Goal: Information Seeking & Learning: Understand process/instructions

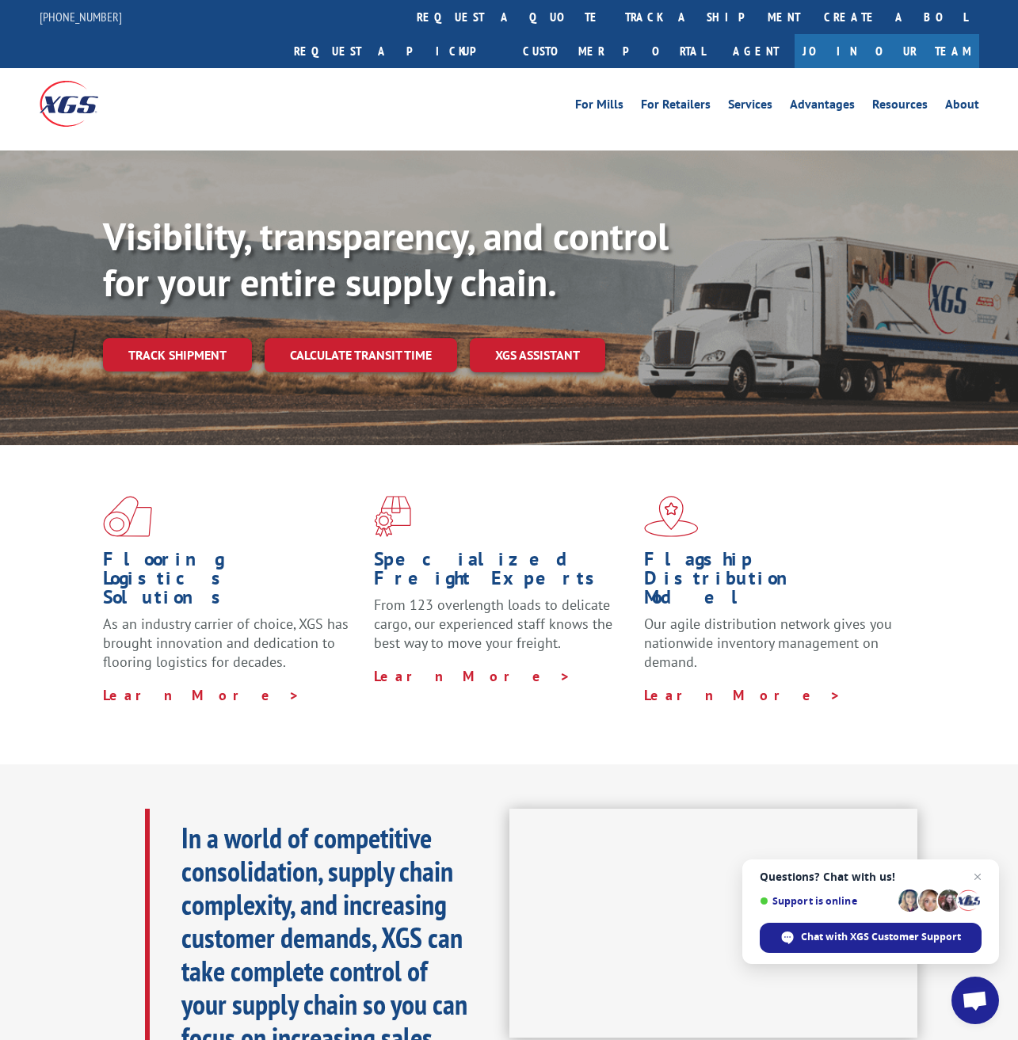
click at [530, 338] on link "XGS ASSISTANT" at bounding box center [537, 355] width 135 height 34
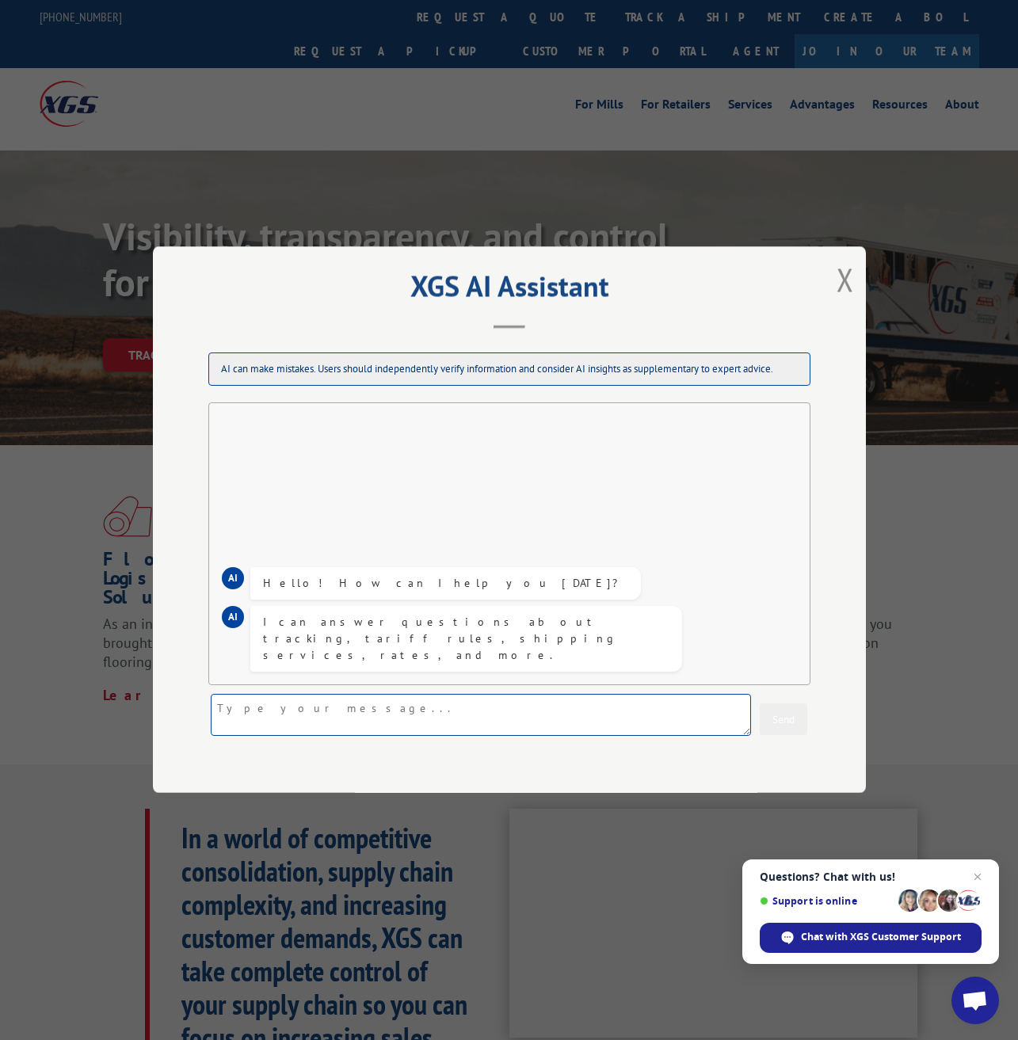
click at [438, 718] on textarea at bounding box center [481, 716] width 540 height 42
click at [513, 713] on textarea at bounding box center [481, 716] width 540 height 42
type textarea "Can you tell me the status of shipment 13531519?"
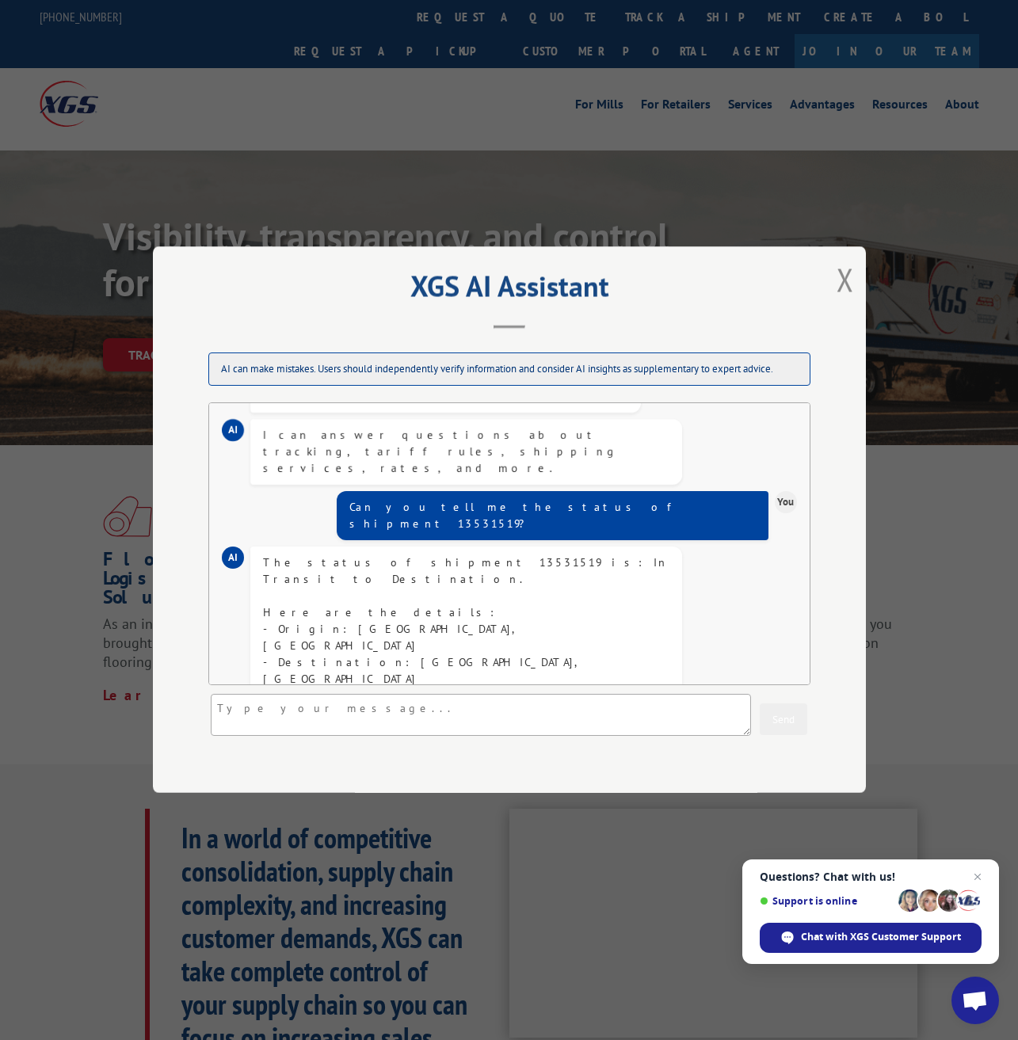
scroll to position [101, 0]
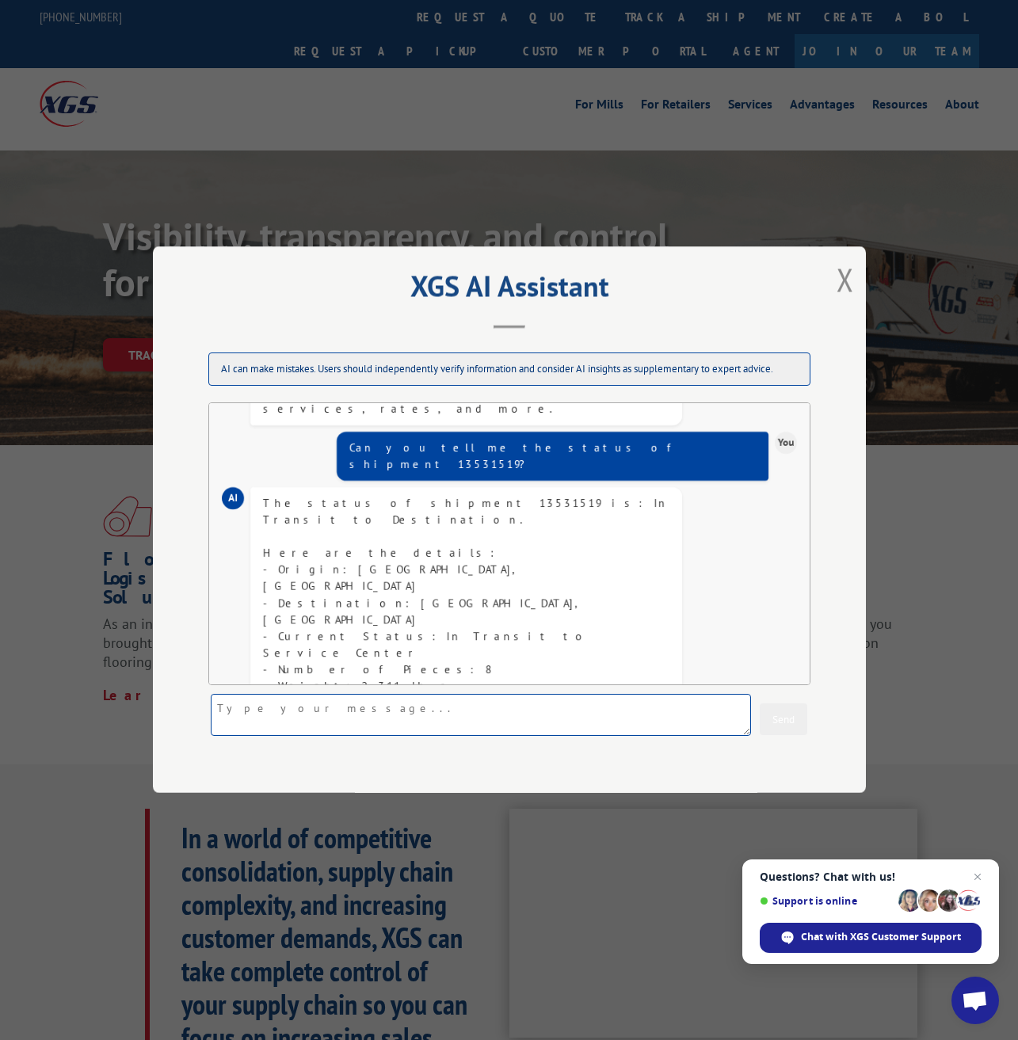
click at [440, 709] on textarea at bounding box center [481, 716] width 540 height 42
type textarea "4232085965"
click at [807, 729] on button "Send" at bounding box center [784, 720] width 48 height 32
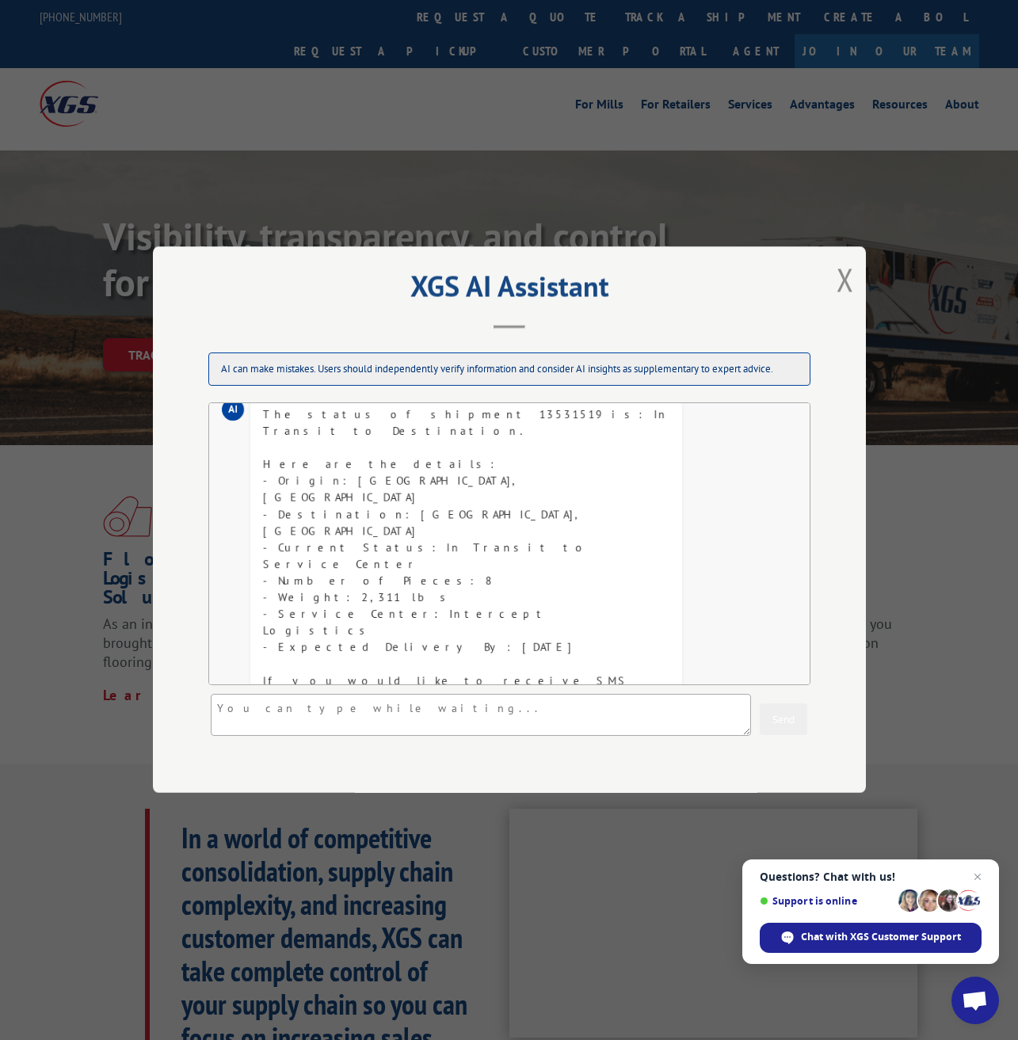
scroll to position [226, 0]
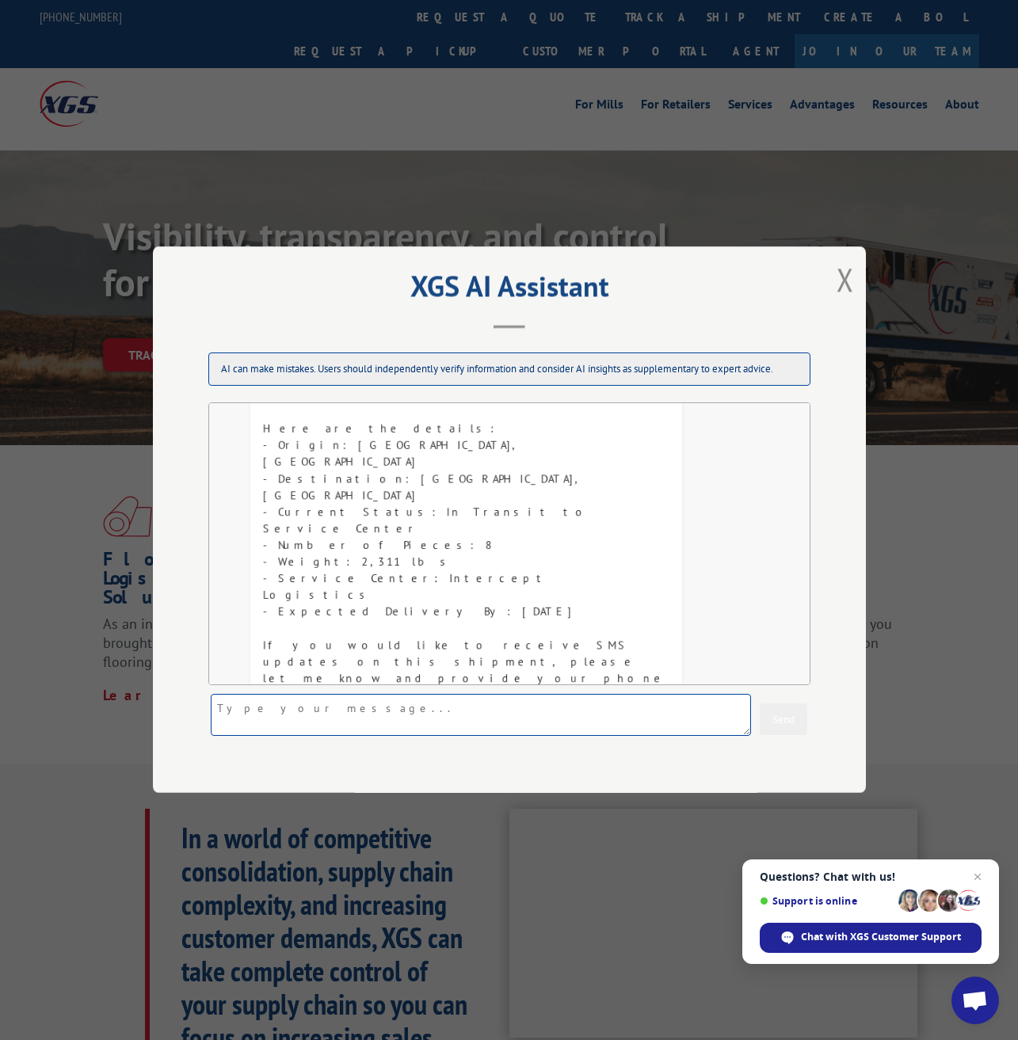
click at [334, 712] on textarea at bounding box center [481, 716] width 540 height 42
type textarea "My company delivers shampoo bottles to different businesses. Is XGS a good fit …"
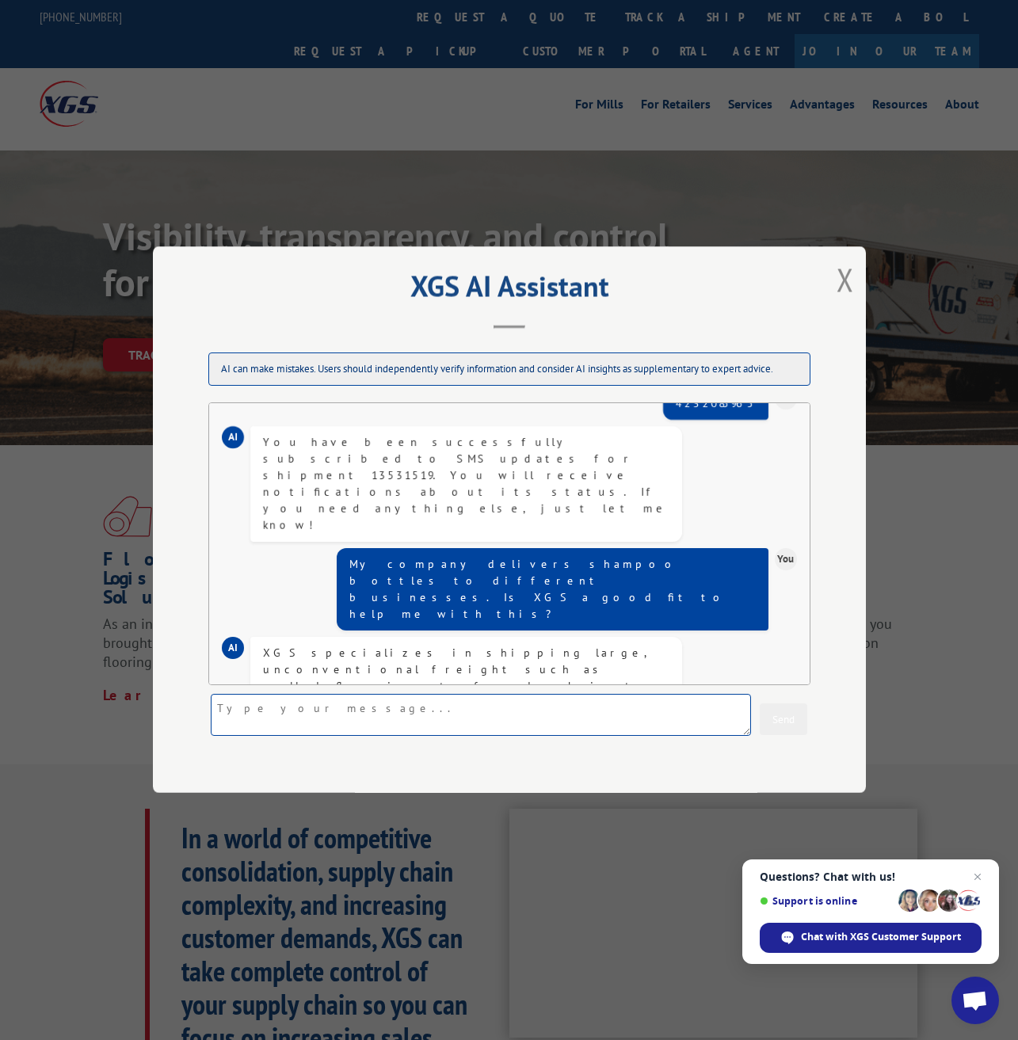
scroll to position [536, 0]
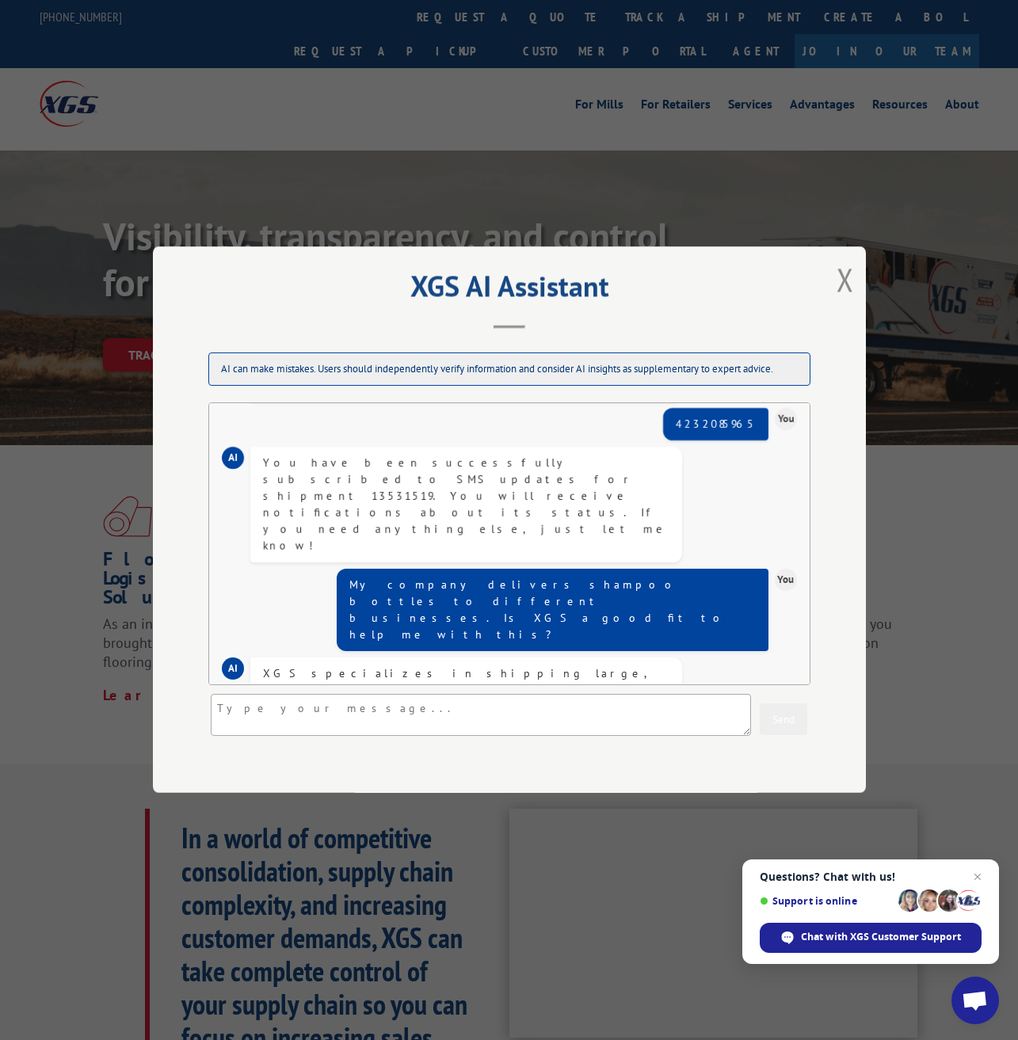
drag, startPoint x: 388, startPoint y: 443, endPoint x: 493, endPoint y: 448, distance: 104.7
click at [493, 666] on div "XGS specializes in shipping large, unconventional freight such as rolled floori…" at bounding box center [466, 982] width 406 height 632
drag, startPoint x: 448, startPoint y: 444, endPoint x: 543, endPoint y: 444, distance: 95.9
click at [543, 666] on div "XGS specializes in shipping large, unconventional freight such as rolled floori…" at bounding box center [466, 982] width 406 height 632
drag, startPoint x: 578, startPoint y: 443, endPoint x: 621, endPoint y: 448, distance: 43.8
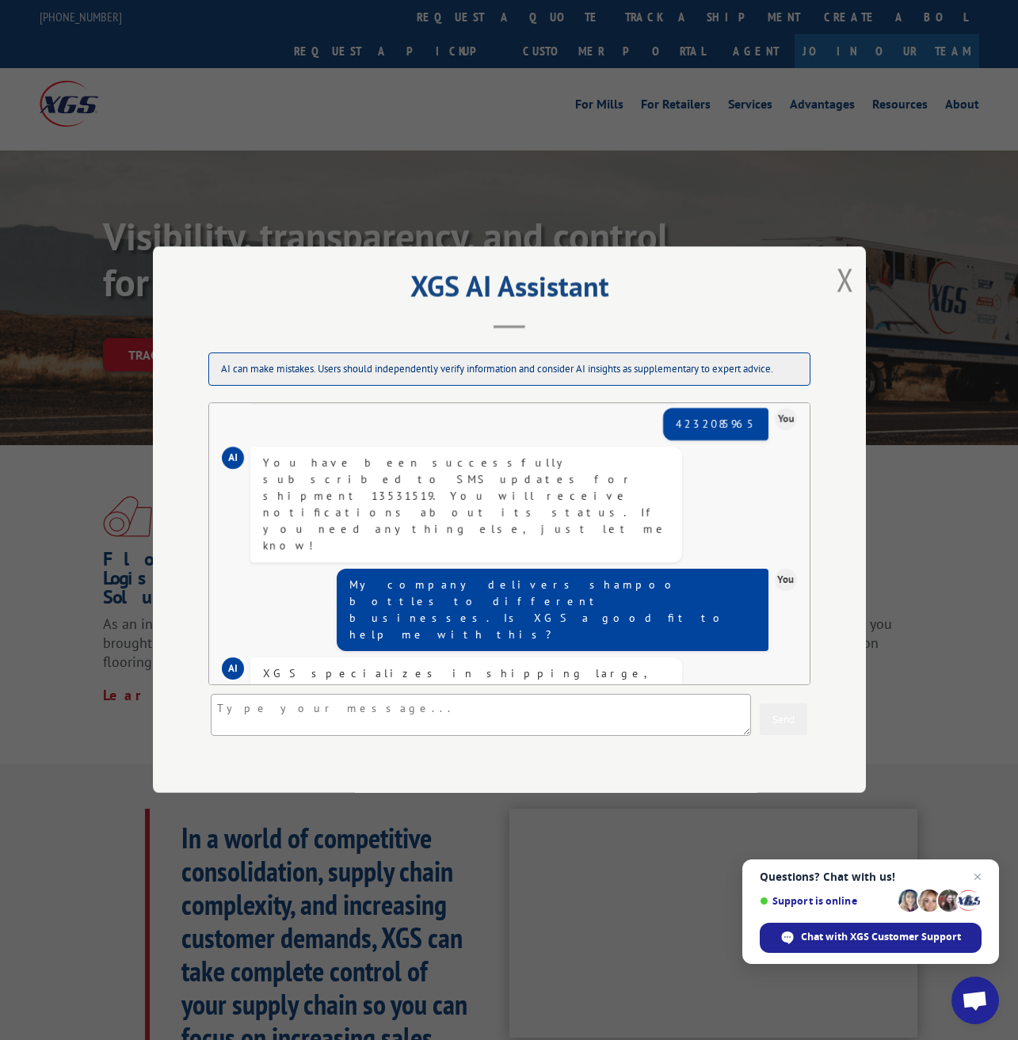
click at [621, 666] on div "XGS specializes in shipping large, unconventional freight such as rolled floori…" at bounding box center [466, 982] width 406 height 632
drag, startPoint x: 283, startPoint y: 474, endPoint x: 417, endPoint y: 485, distance: 134.4
click at [417, 666] on div "XGS specializes in shipping large, unconventional freight such as rolled floori…" at bounding box center [466, 982] width 406 height 632
drag, startPoint x: 397, startPoint y: 498, endPoint x: 423, endPoint y: 617, distance: 122.5
click at [423, 666] on div "XGS specializes in shipping large, unconventional freight such as rolled floori…" at bounding box center [466, 982] width 406 height 632
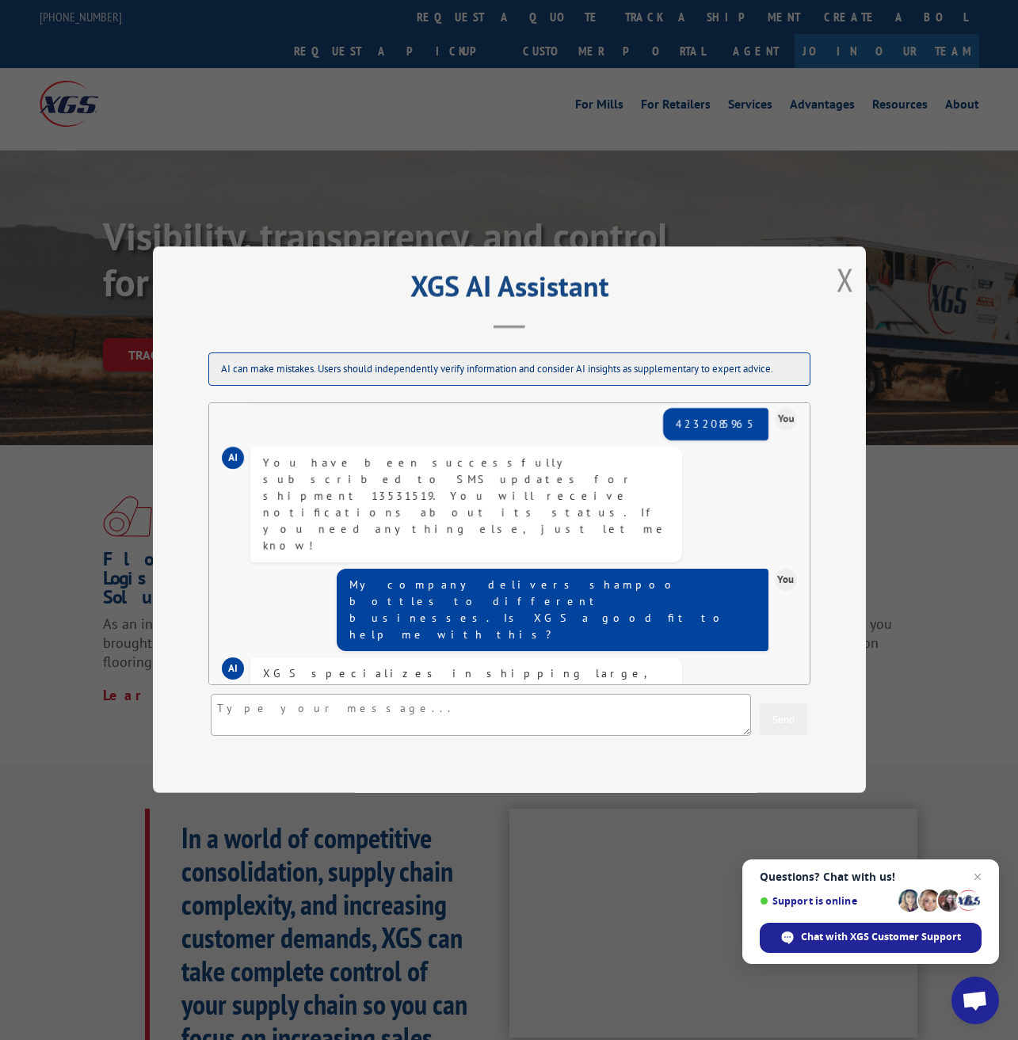
click at [446, 666] on div "XGS specializes in shipping large, unconventional freight such as rolled floori…" at bounding box center [466, 982] width 406 height 632
click at [419, 723] on textarea at bounding box center [481, 716] width 540 height 42
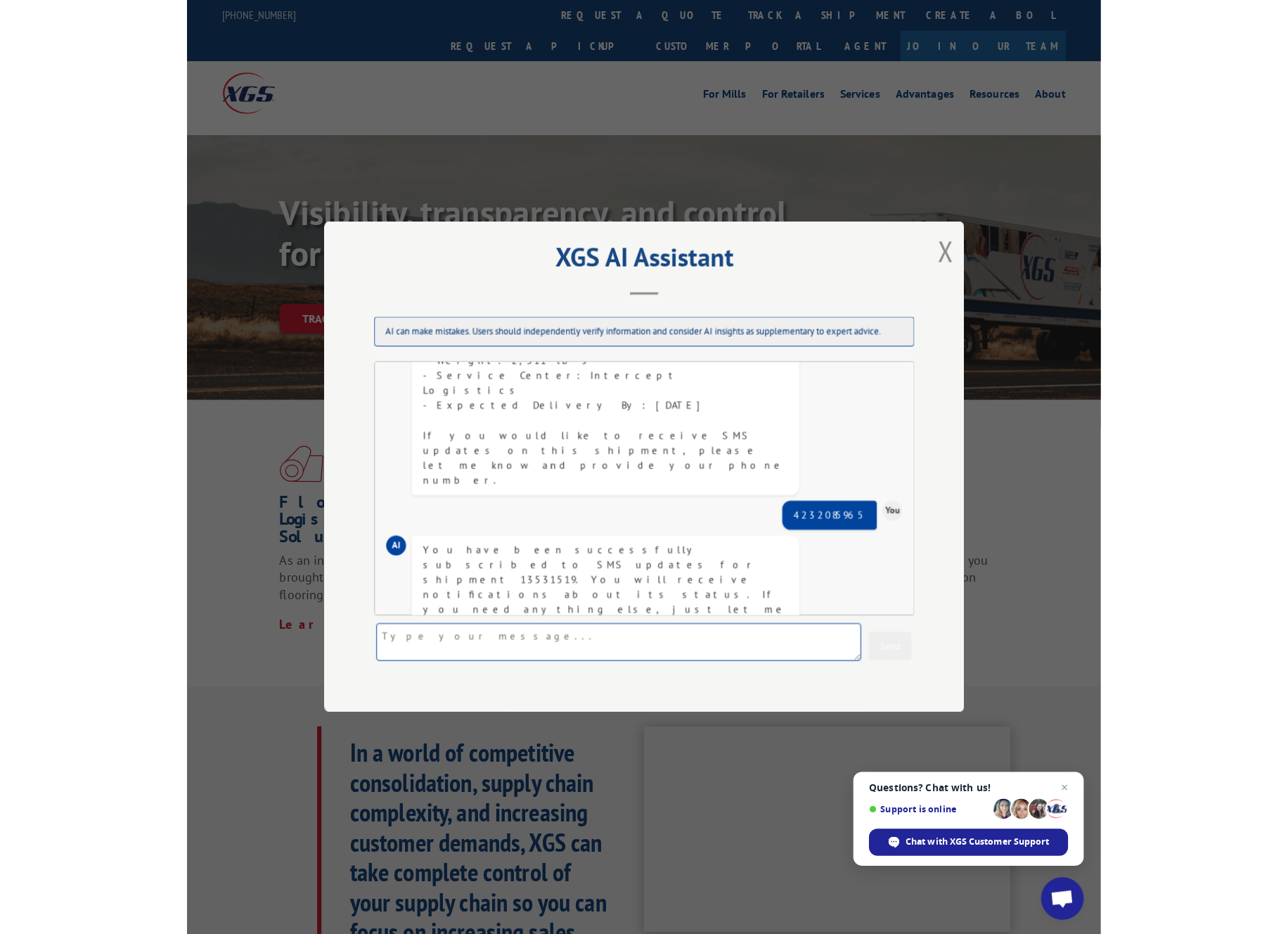
scroll to position [520, 0]
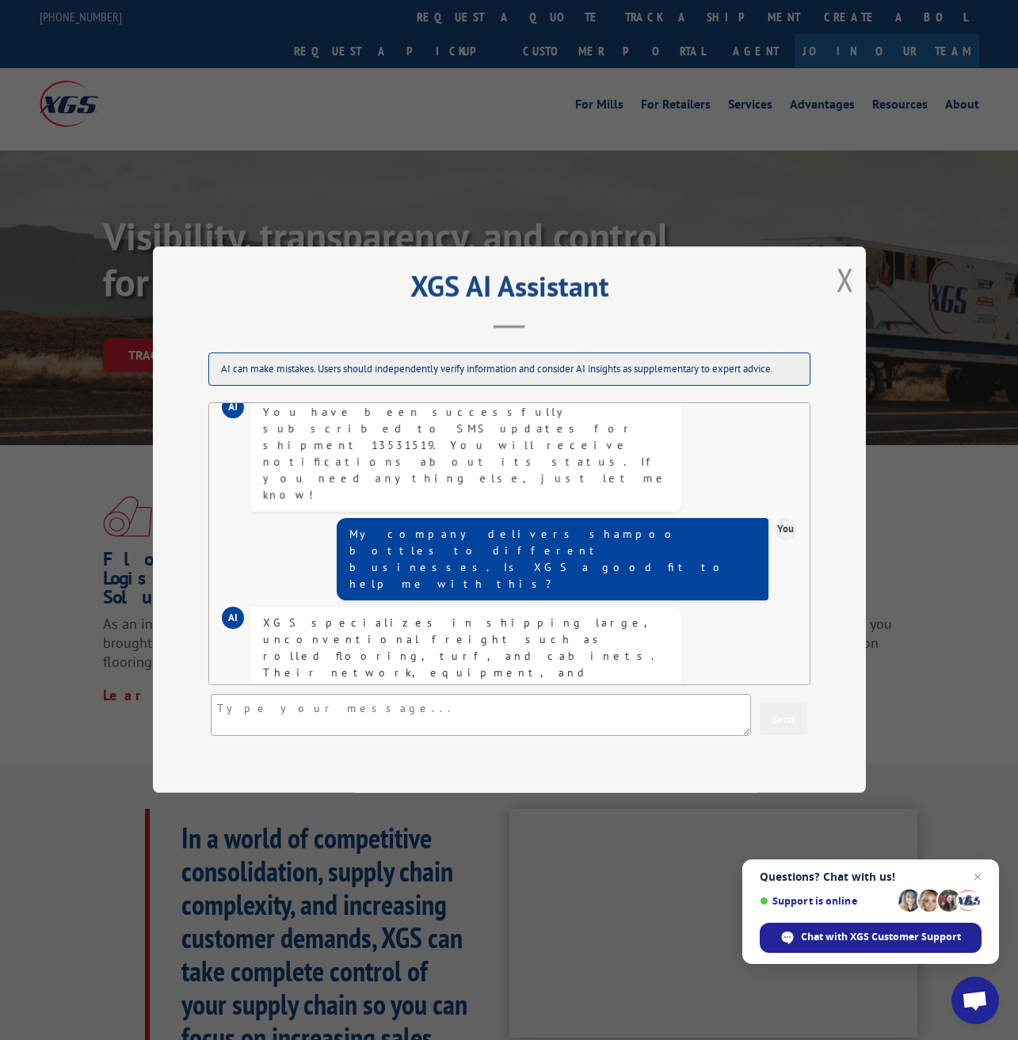
drag, startPoint x: 849, startPoint y: 281, endPoint x: 751, endPoint y: 289, distance: 97.8
click at [751, 289] on div "XGS AI Assistant AI can make mistakes. Users should independently verify inform…" at bounding box center [509, 519] width 713 height 547
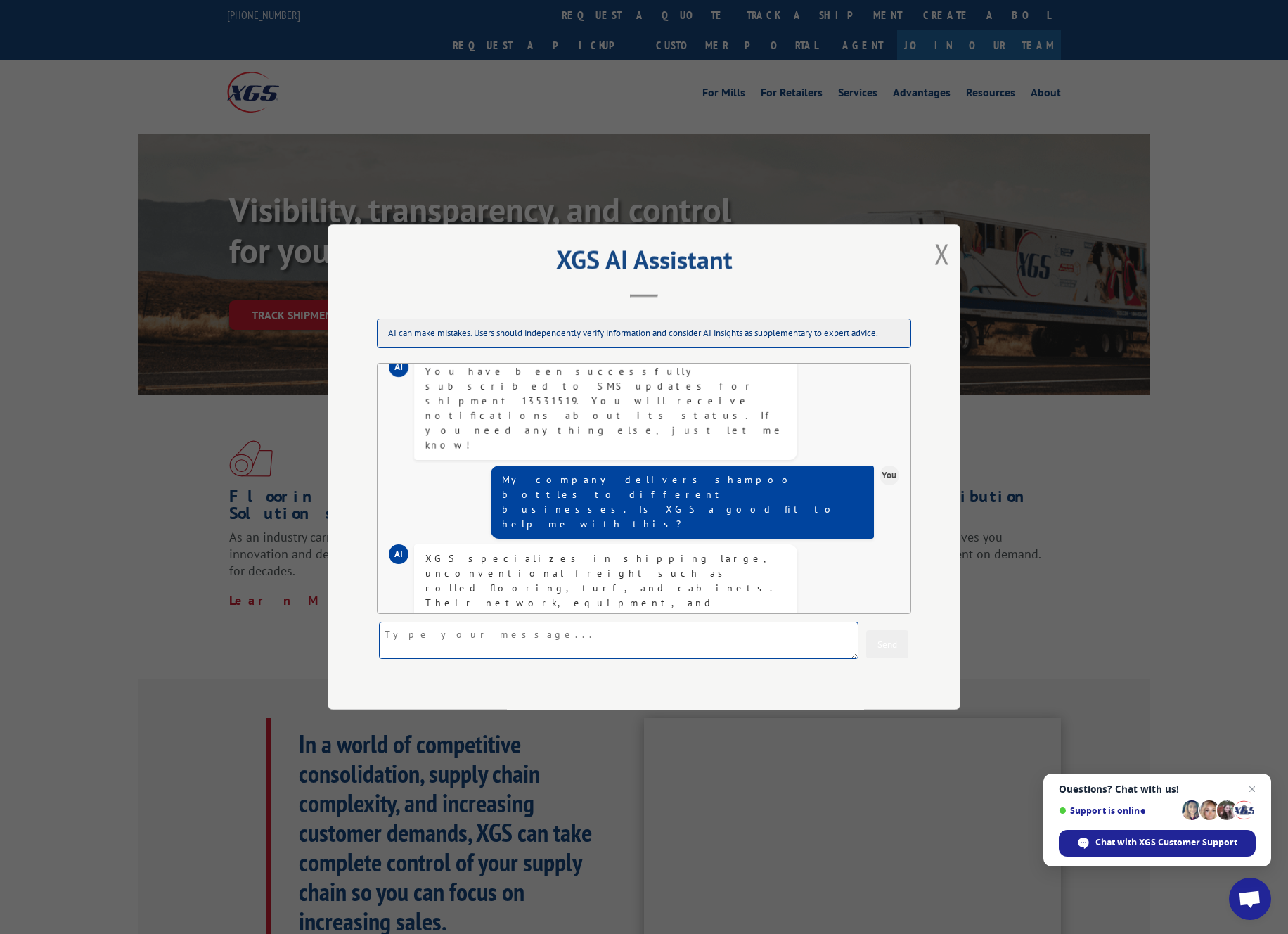
click at [579, 639] on textarea at bounding box center [619, 640] width 479 height 37
type textarea "Can I file a claim on a shipment? What do I need to know?"
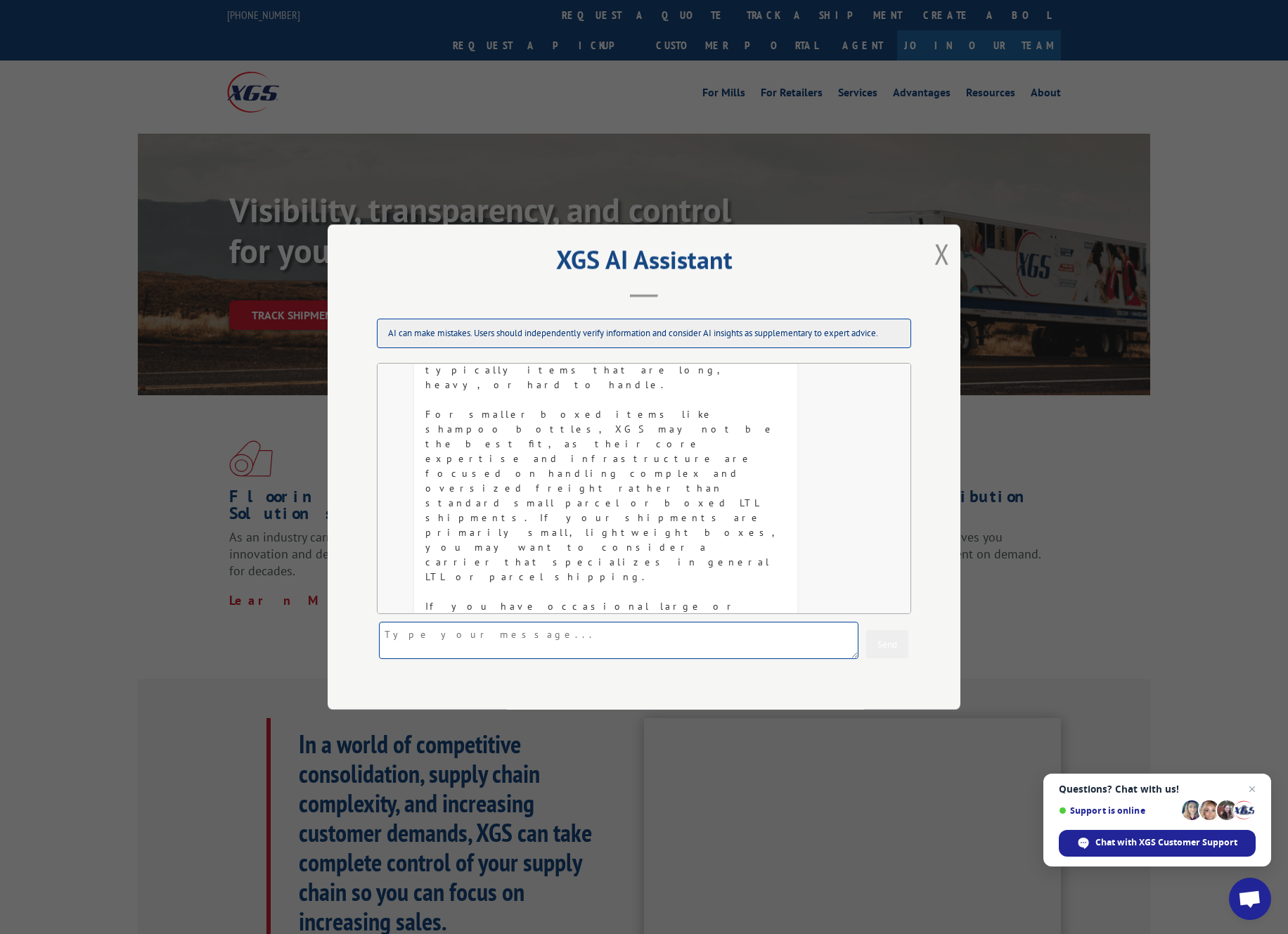
scroll to position [780, 0]
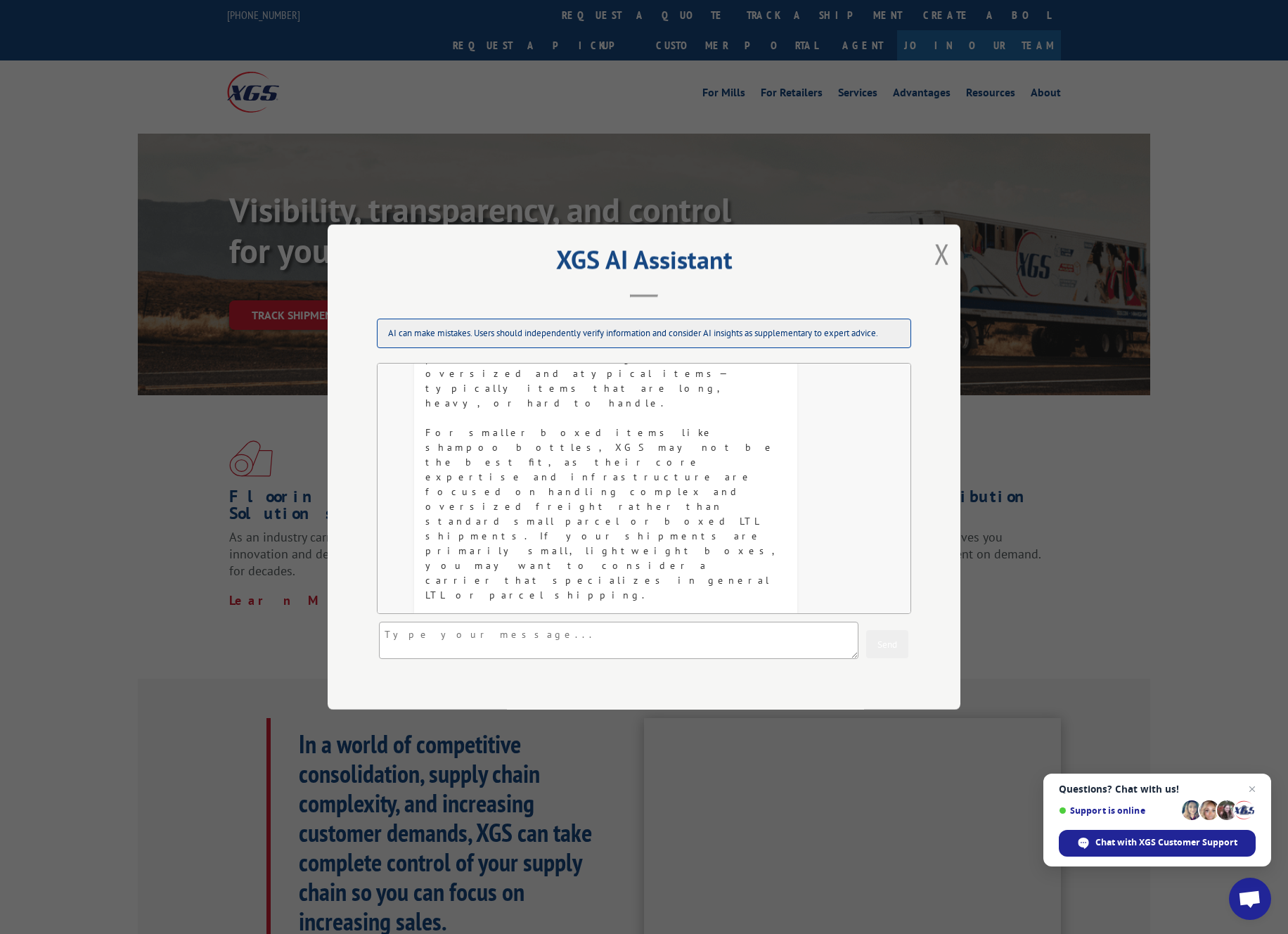
drag, startPoint x: 581, startPoint y: 517, endPoint x: 589, endPoint y: 532, distance: 17.0
drag, startPoint x: 484, startPoint y: 485, endPoint x: 713, endPoint y: 489, distance: 229.0
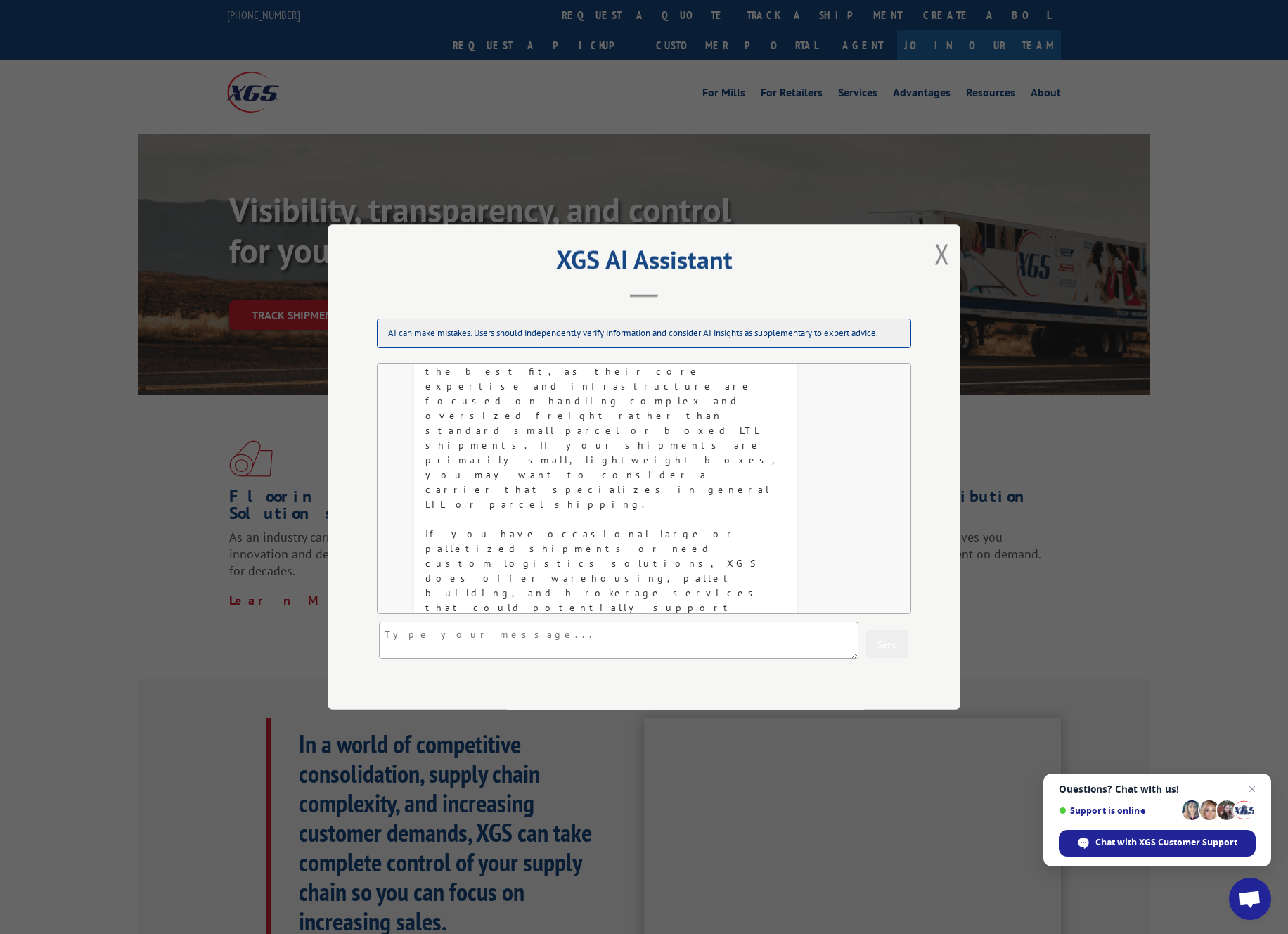
click at [836, 246] on div "XGS AI Assistant AI can make mistakes. Users should independently verify inform…" at bounding box center [644, 467] width 633 height 486
click at [903, 252] on button "Close modal" at bounding box center [942, 254] width 15 height 37
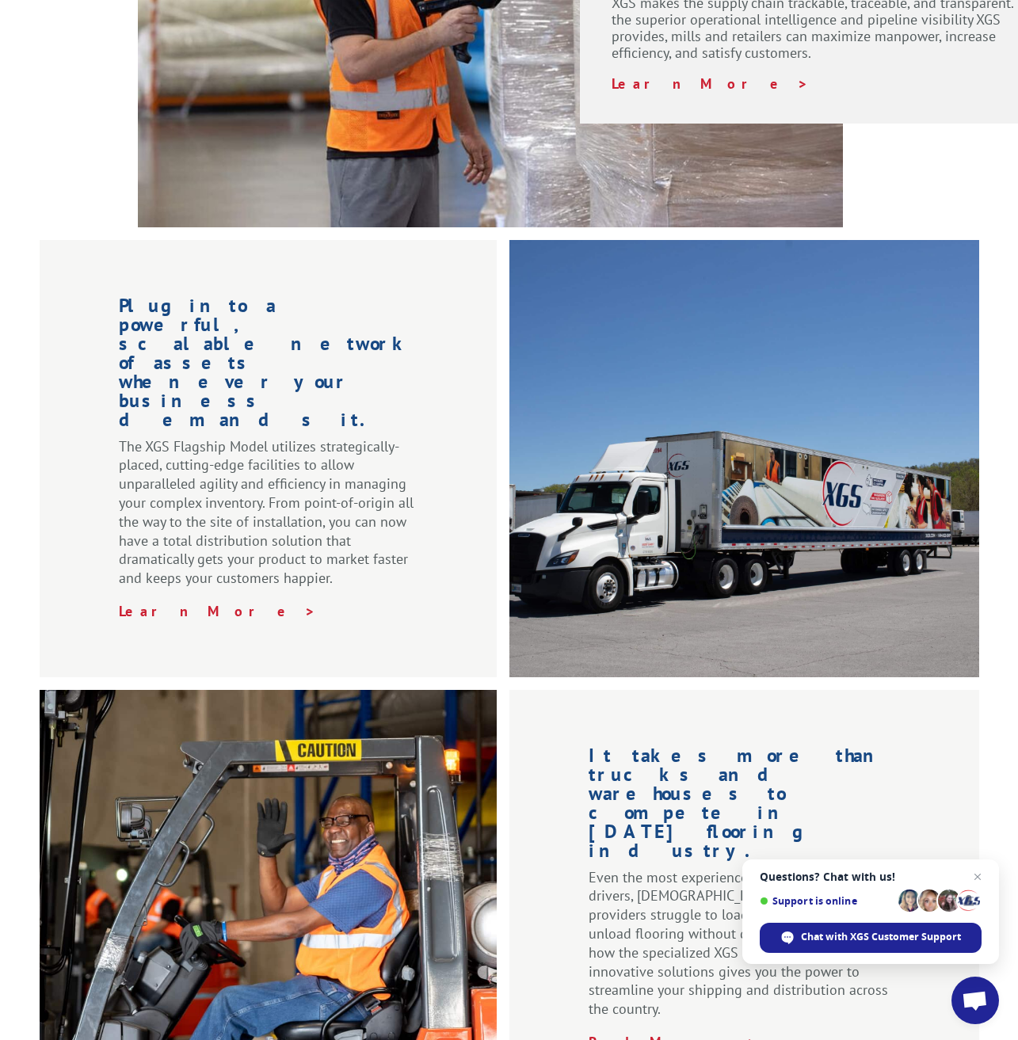
scroll to position [2089, 0]
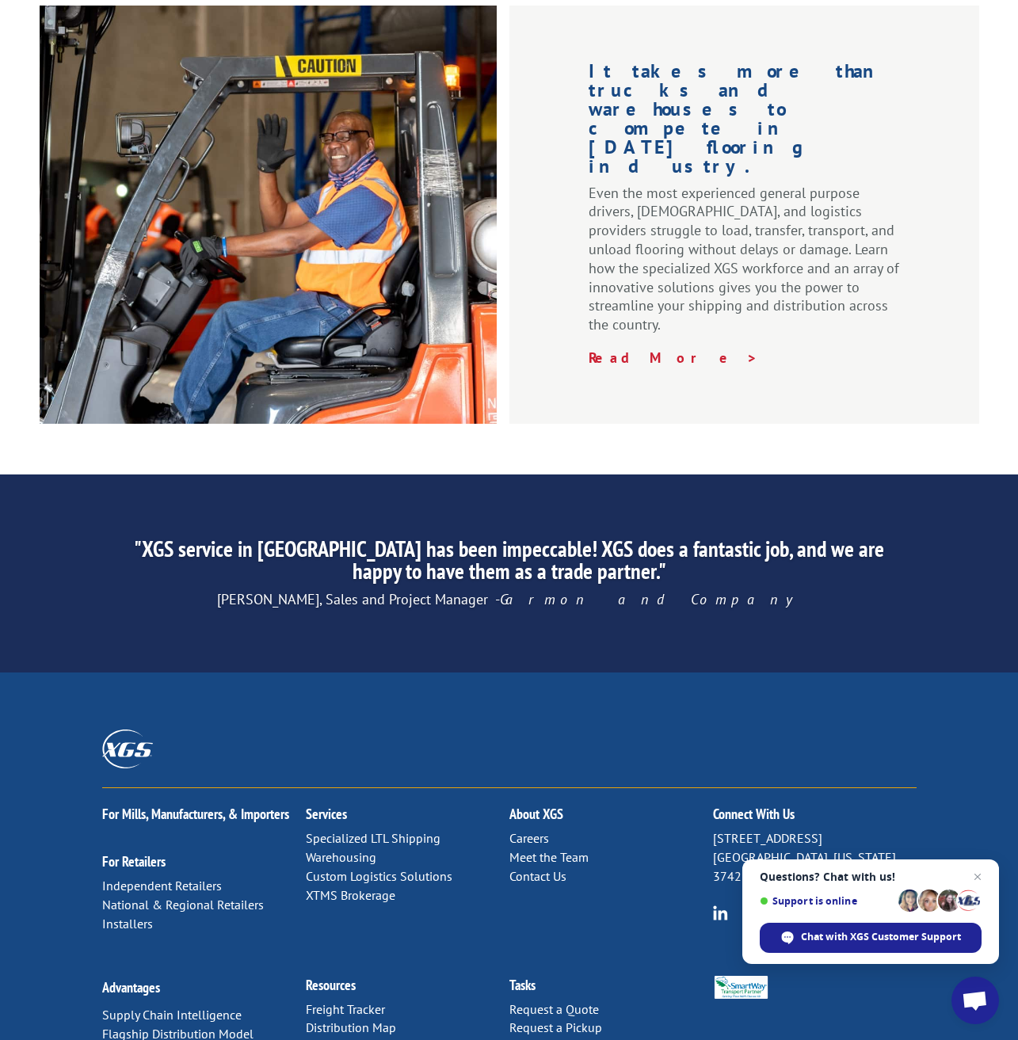
click at [377, 1039] on link "Forms & Documents" at bounding box center [361, 1047] width 111 height 16
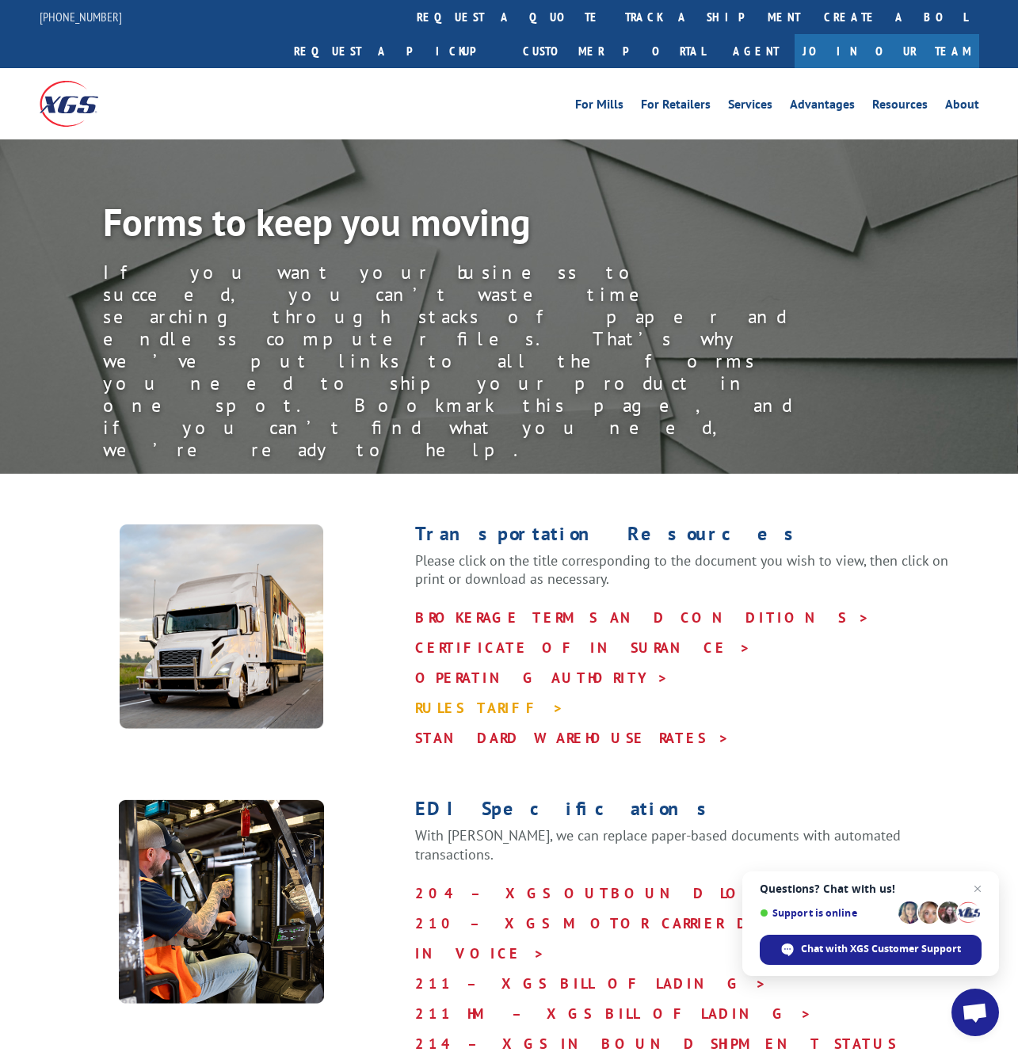
click at [449, 699] on link "RULES TARIFF >" at bounding box center [489, 708] width 149 height 18
